Goal: Check status

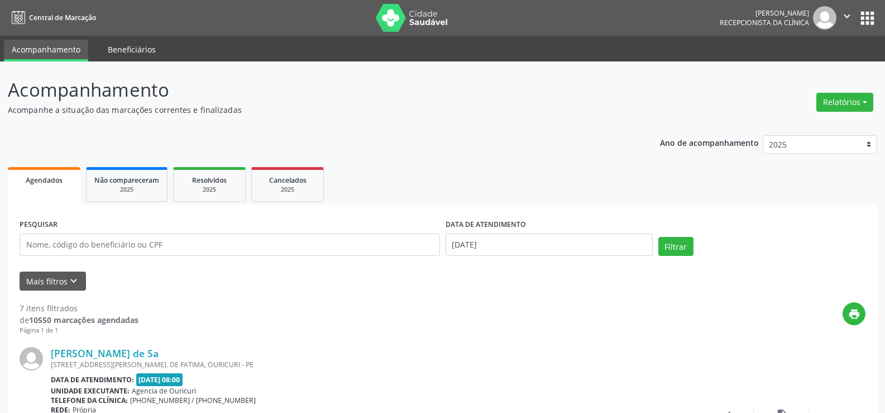
click at [130, 46] on link "Beneficiários" at bounding box center [132, 50] width 64 height 20
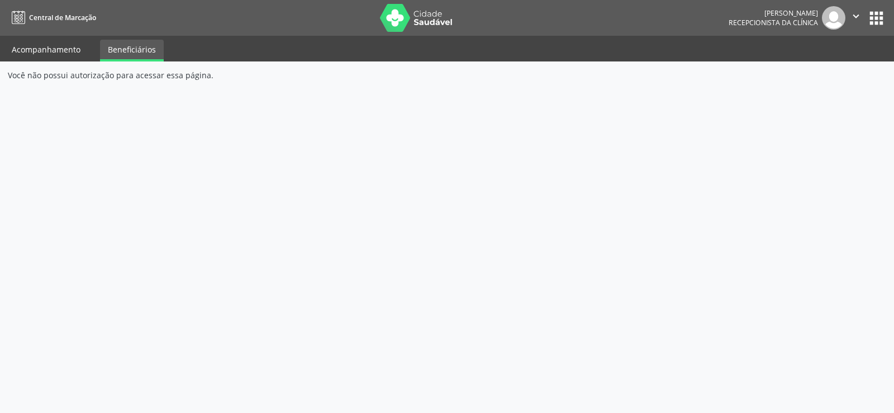
click at [57, 46] on link "Acompanhamento" at bounding box center [46, 50] width 84 height 20
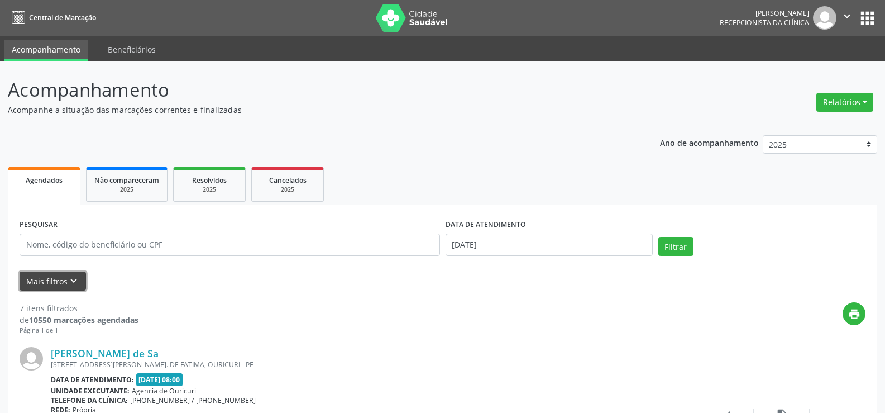
click at [39, 279] on button "Mais filtros keyboard_arrow_down" at bounding box center [53, 281] width 66 height 20
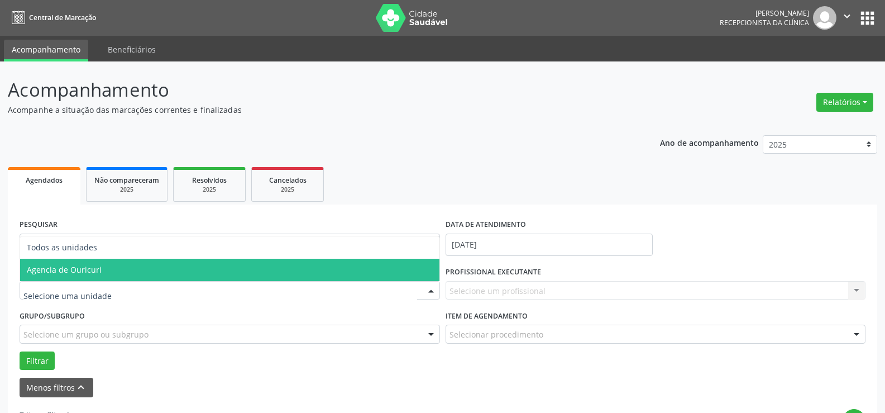
click at [67, 278] on span "Agencia de Ouricuri" at bounding box center [229, 270] width 419 height 22
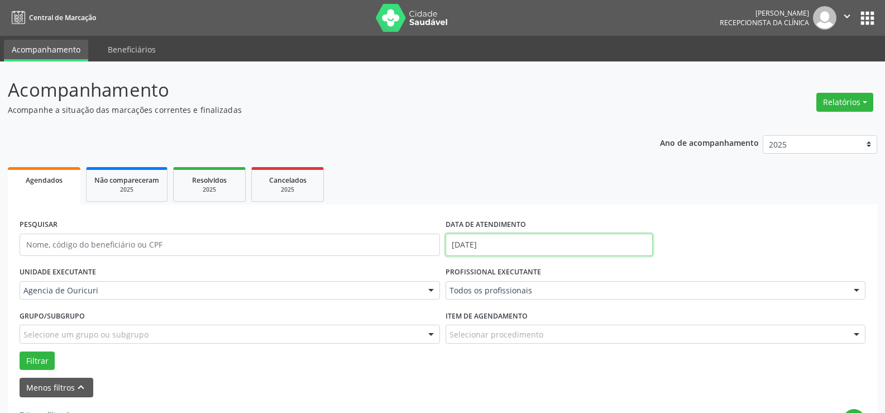
click at [609, 249] on input "[DATE]" at bounding box center [549, 244] width 207 height 22
click at [531, 199] on span "27" at bounding box center [532, 199] width 22 height 22
type input "[DATE]"
click at [531, 199] on span "27" at bounding box center [532, 199] width 22 height 22
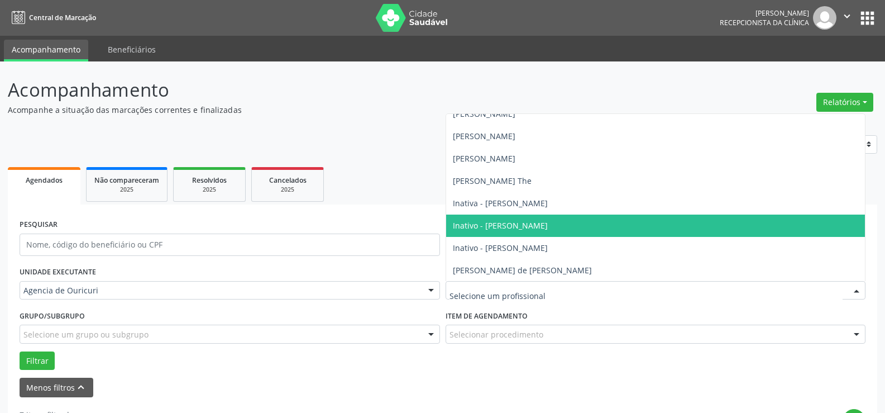
scroll to position [112, 0]
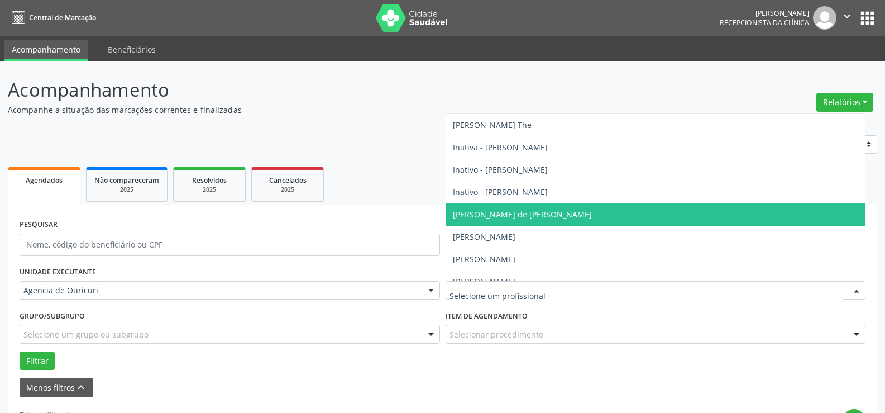
click at [523, 218] on span "[PERSON_NAME] de [PERSON_NAME]" at bounding box center [522, 214] width 139 height 11
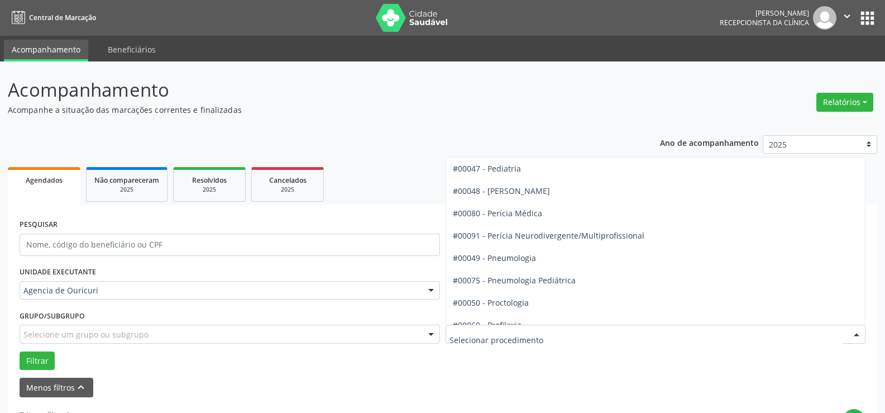
scroll to position [1787, 0]
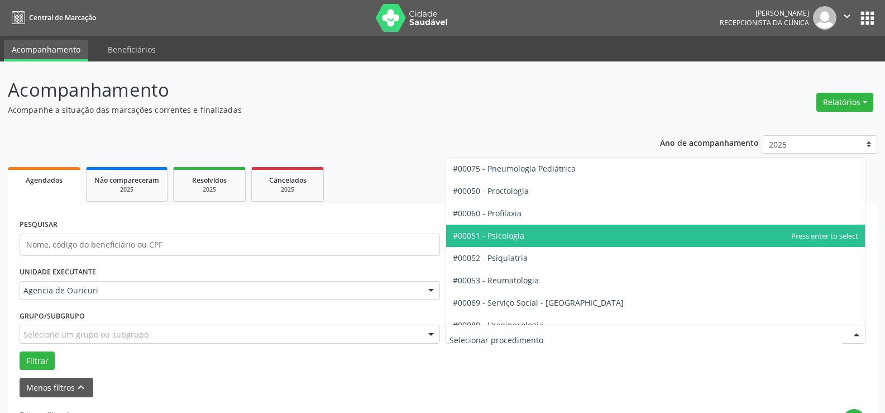
click at [556, 232] on span "#00051 - Psicologia" at bounding box center [655, 236] width 419 height 22
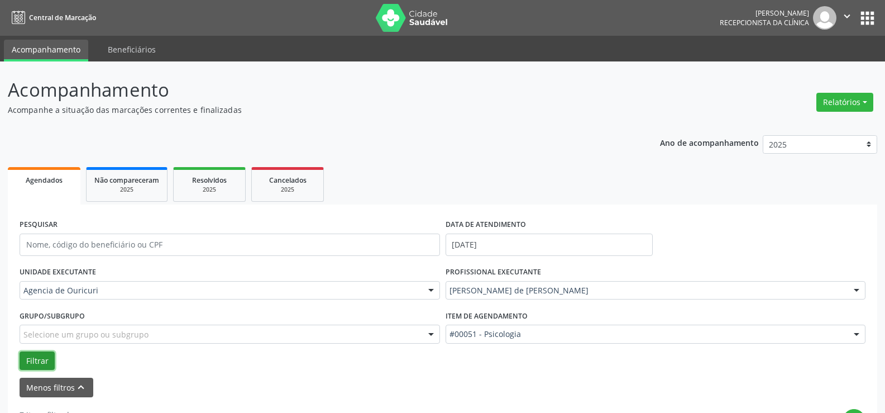
click at [37, 359] on button "Filtrar" at bounding box center [37, 360] width 35 height 19
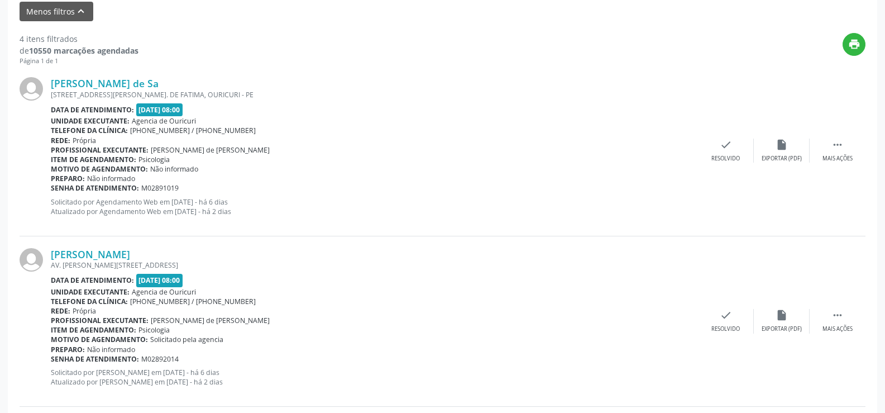
scroll to position [339, 0]
